Goal: Information Seeking & Learning: Check status

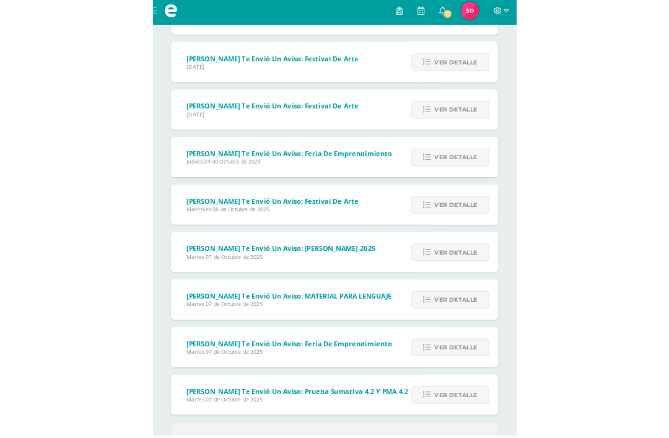
scroll to position [428, 0]
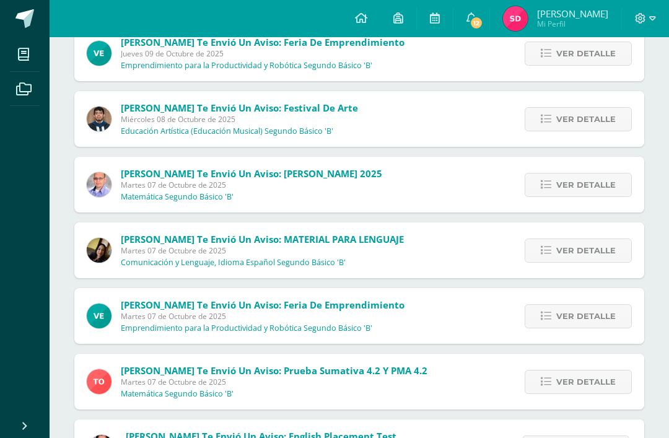
click at [73, 121] on div "Sin leer (18) Leídos Marcar todas como leídas Velvet Lara te envió un aviso: Fe…" at bounding box center [359, 312] width 619 height 1293
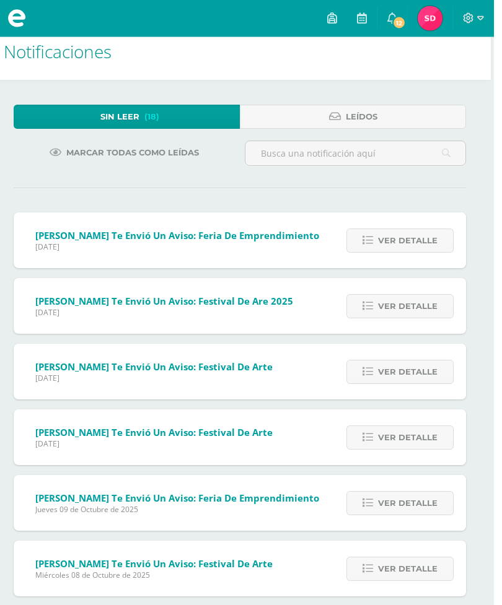
scroll to position [0, 3]
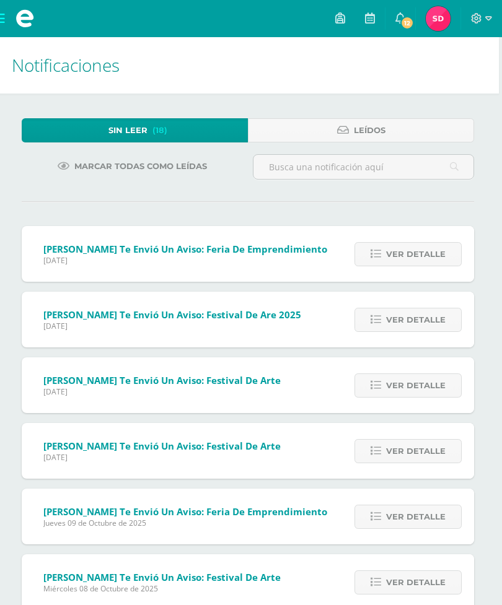
click at [441, 21] on img at bounding box center [437, 18] width 25 height 25
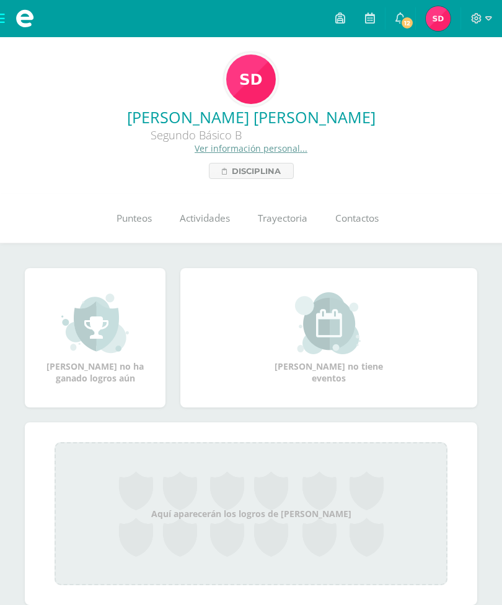
click at [103, 225] on link "Punteos" at bounding box center [133, 219] width 63 height 50
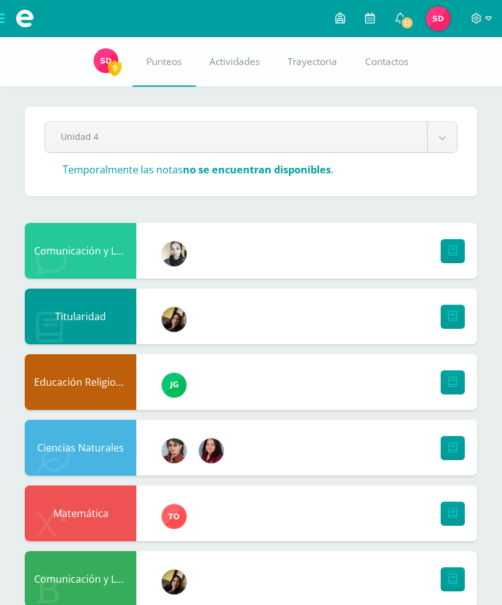
scroll to position [264, 0]
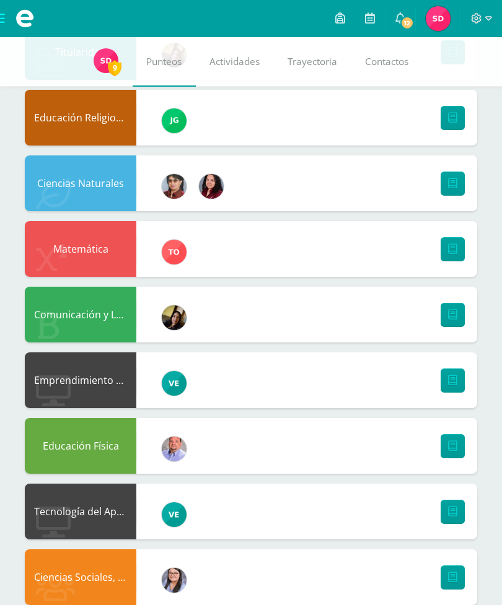
click at [437, 22] on img at bounding box center [437, 18] width 25 height 25
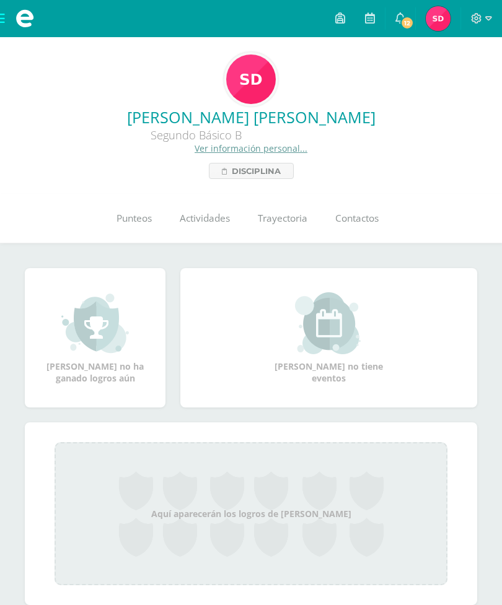
click at [411, 29] on link "12" at bounding box center [400, 18] width 30 height 37
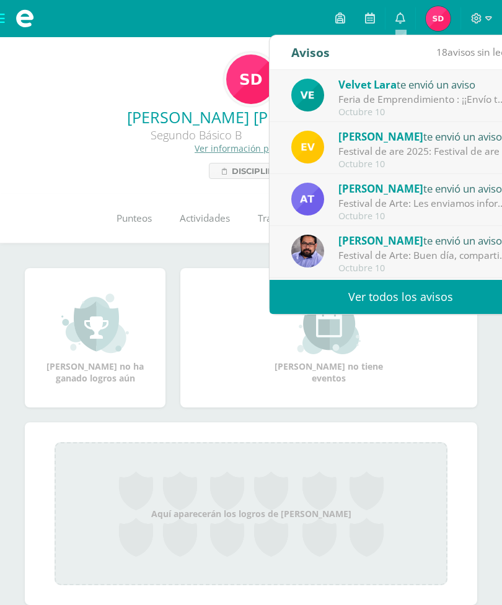
click at [426, 295] on link "Ver todos los avisos" at bounding box center [400, 297] width 262 height 34
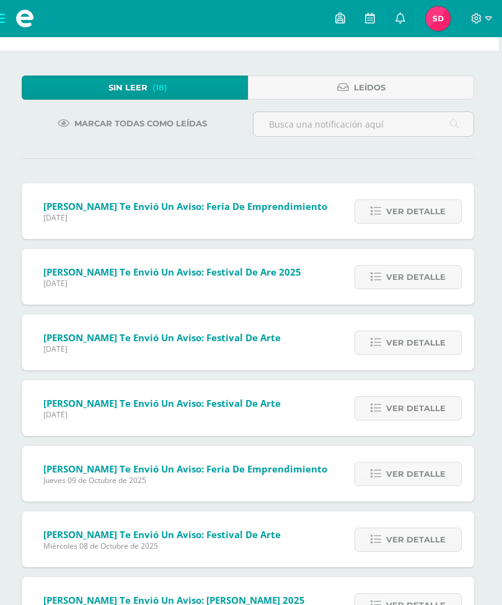
scroll to position [0, 3]
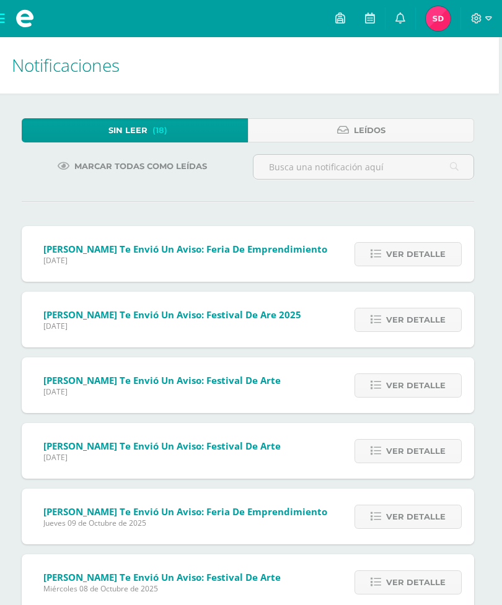
click at [365, 134] on span "Leídos" at bounding box center [370, 130] width 32 height 23
click at [425, 123] on link "Leídos" at bounding box center [361, 130] width 226 height 24
click at [437, 139] on link "Leídos" at bounding box center [361, 130] width 226 height 24
click at [425, 136] on link "Leídos" at bounding box center [361, 130] width 226 height 24
